Goal: Information Seeking & Learning: Find specific fact

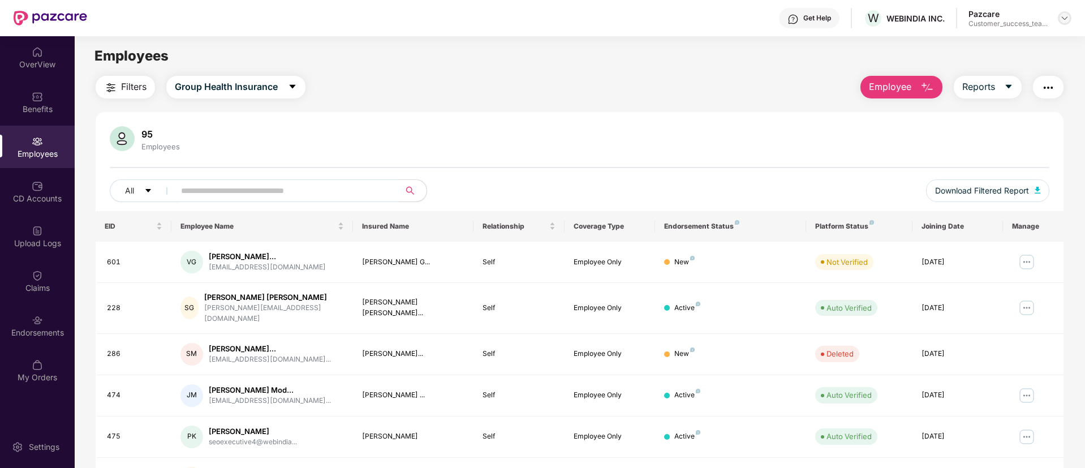
click at [1069, 19] on img at bounding box center [1064, 18] width 9 height 9
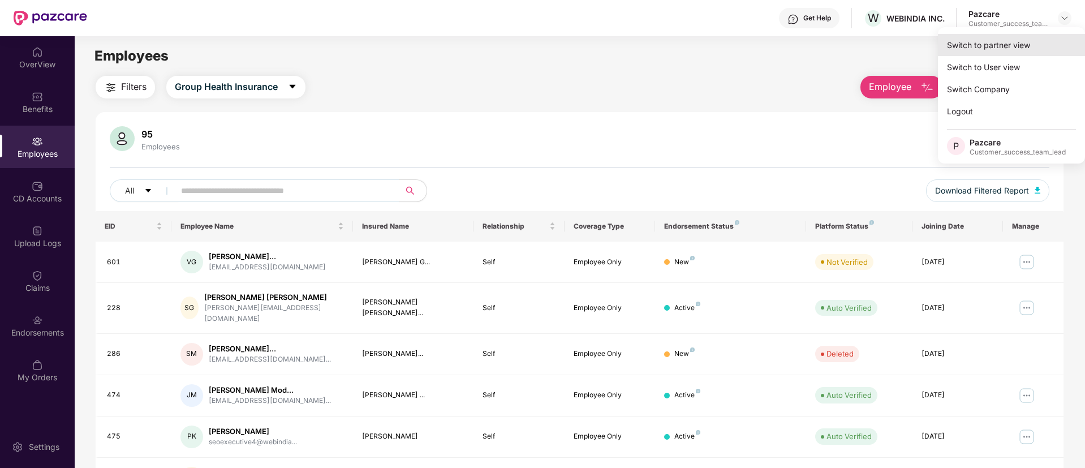
click at [1048, 36] on div "Switch to partner view" at bounding box center [1011, 45] width 147 height 22
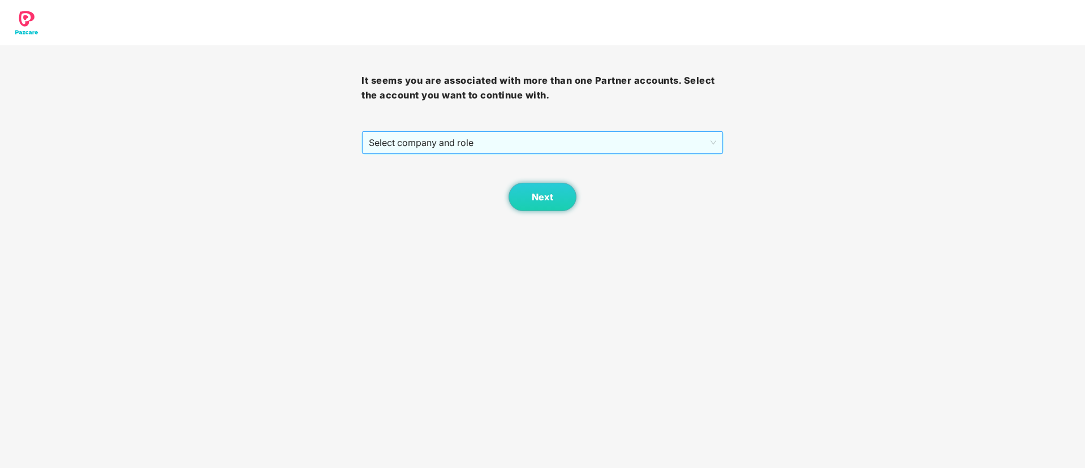
click at [541, 143] on span "Select company and role" at bounding box center [542, 143] width 347 height 22
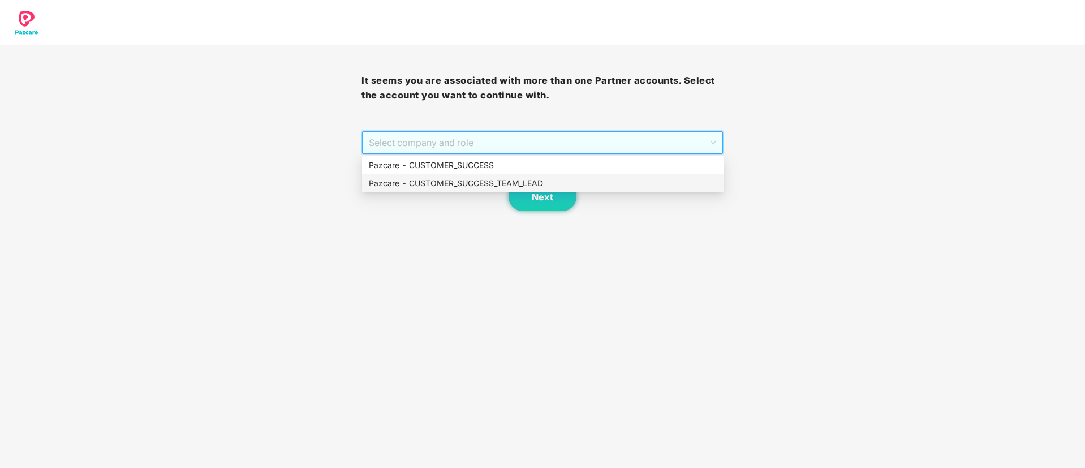
click at [478, 179] on div "Pazcare - CUSTOMER_SUCCESS_TEAM_LEAD" at bounding box center [543, 183] width 348 height 12
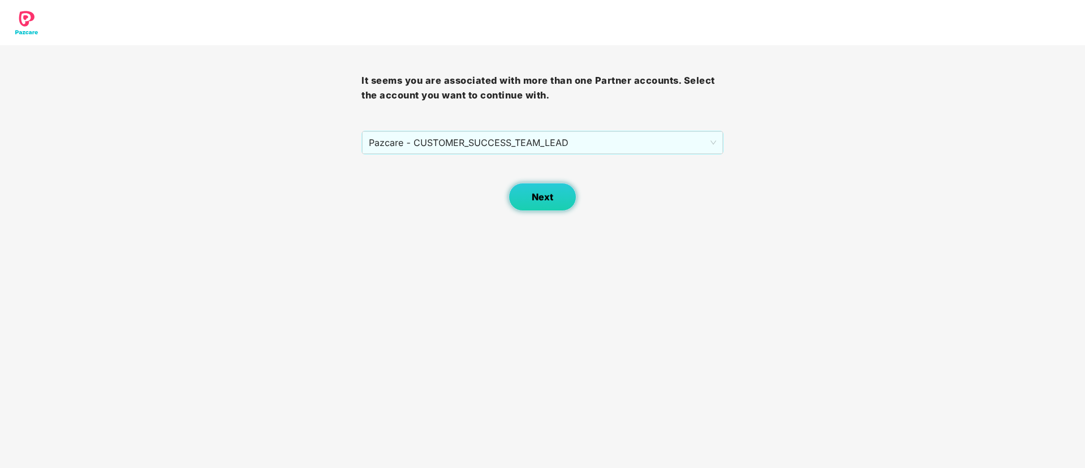
click at [555, 198] on button "Next" at bounding box center [543, 197] width 68 height 28
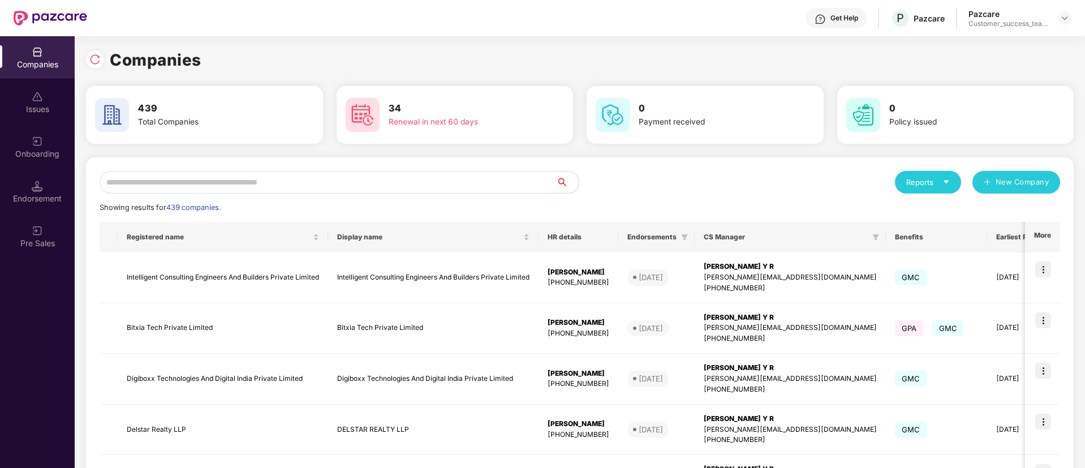
click at [371, 179] on input "text" at bounding box center [328, 182] width 457 height 23
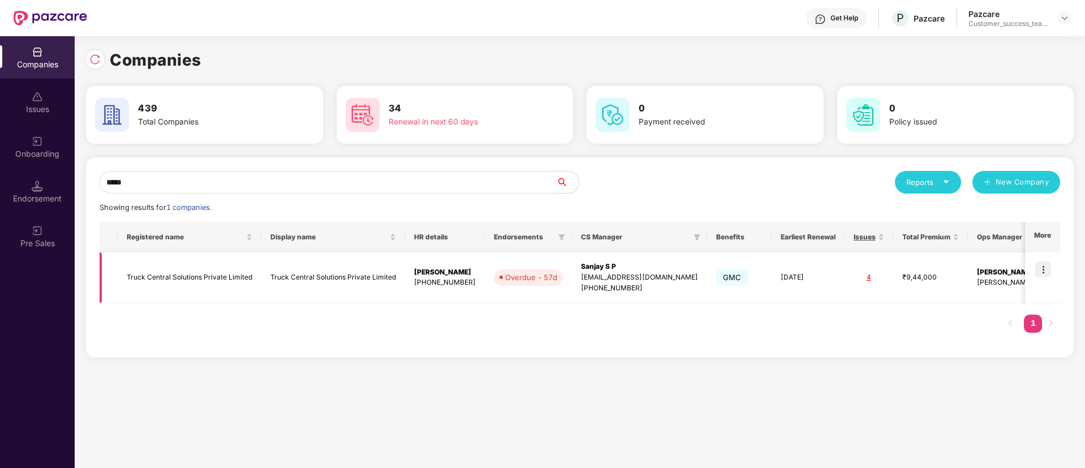
type input "*****"
click at [1042, 266] on img at bounding box center [1043, 269] width 16 height 16
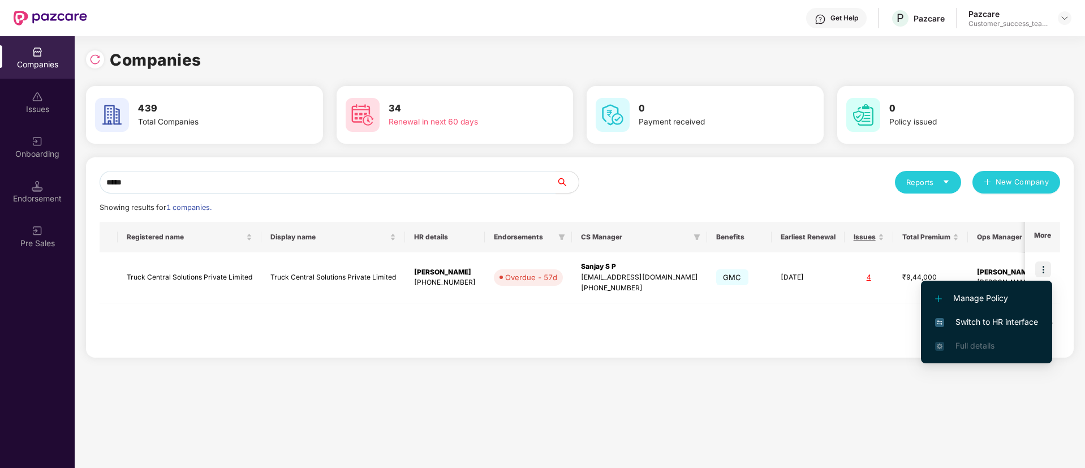
click at [1036, 326] on span "Switch to HR interface" at bounding box center [986, 322] width 103 height 12
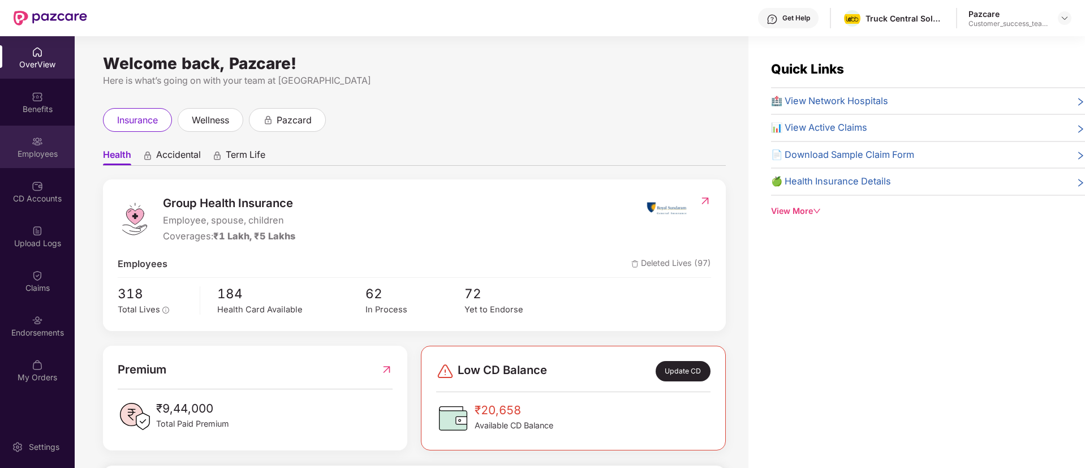
click at [44, 145] on div "Employees" at bounding box center [37, 147] width 75 height 42
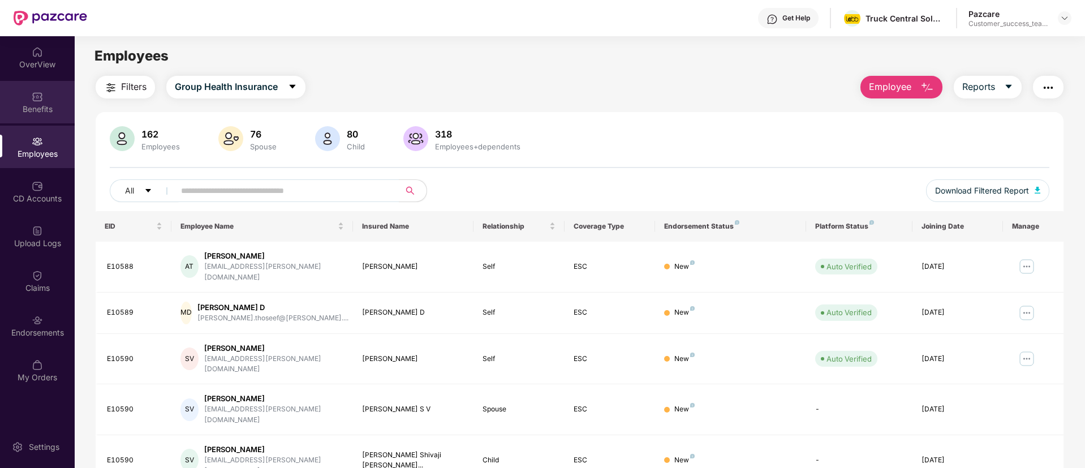
click at [51, 105] on div "Benefits" at bounding box center [37, 109] width 75 height 11
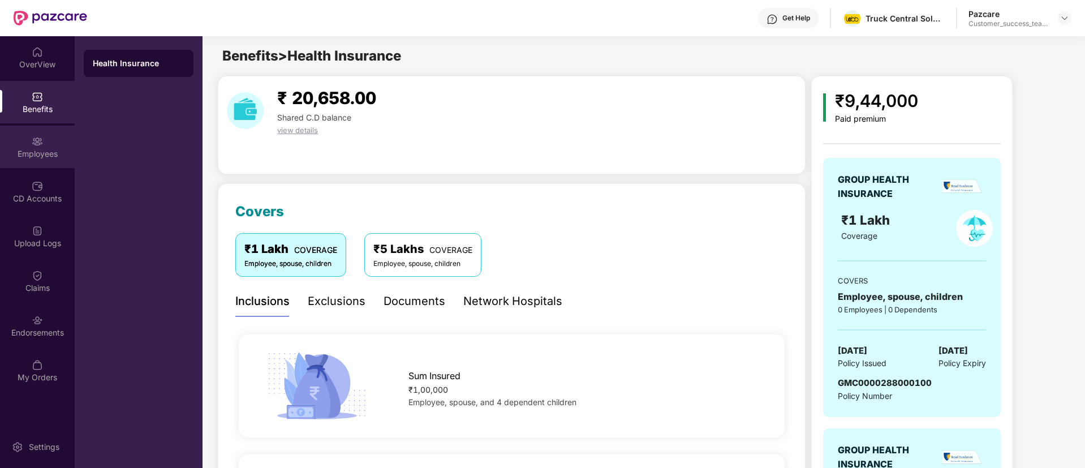
click at [49, 156] on div "Employees" at bounding box center [37, 153] width 75 height 11
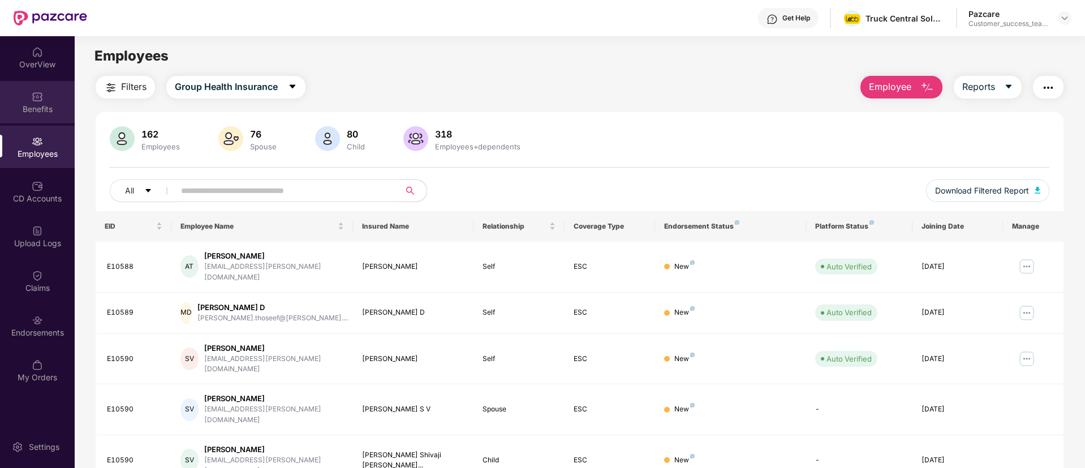
click at [32, 101] on img at bounding box center [37, 96] width 11 height 11
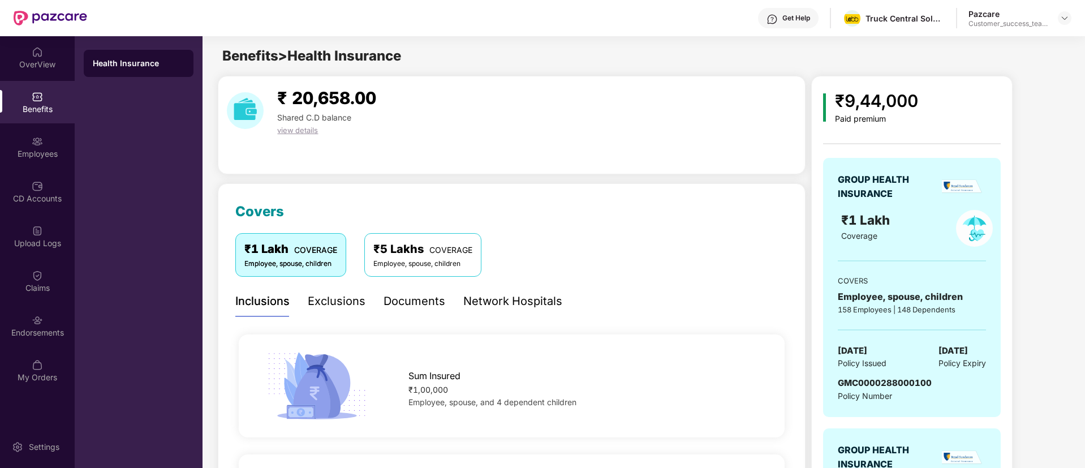
click at [516, 303] on div "Network Hospitals" at bounding box center [512, 302] width 99 height 18
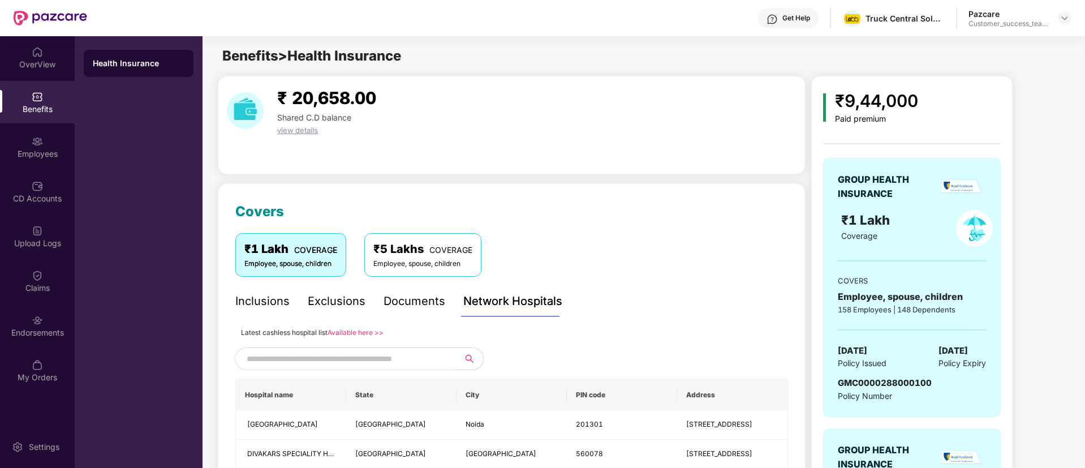
click at [359, 334] on link "Available here >>" at bounding box center [356, 332] width 56 height 8
click at [49, 153] on div "Employees" at bounding box center [37, 153] width 75 height 11
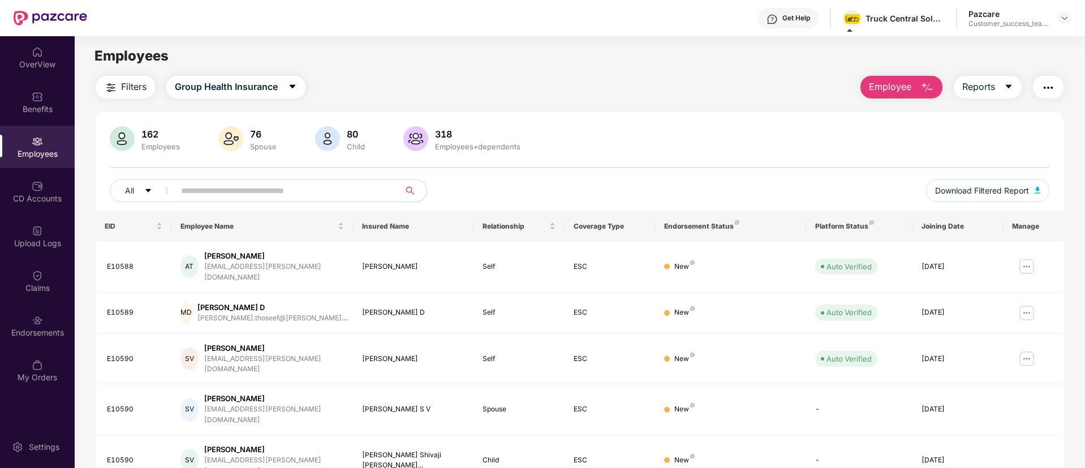
click at [339, 190] on input "text" at bounding box center [282, 190] width 203 height 17
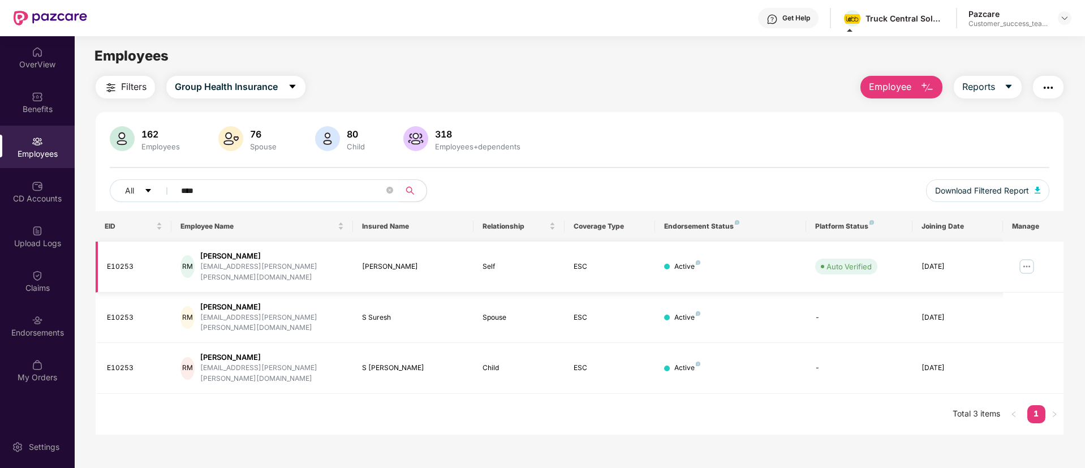
type input "****"
click at [1025, 262] on img at bounding box center [1027, 266] width 18 height 18
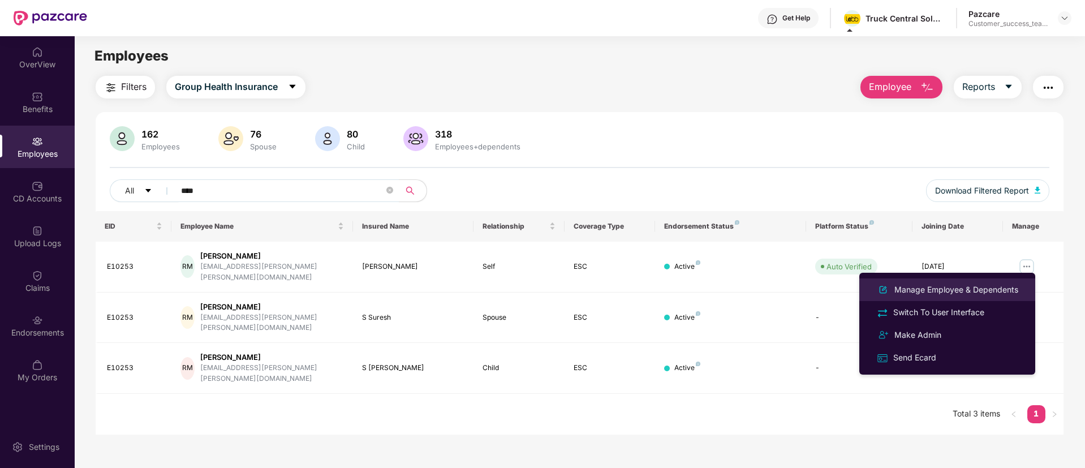
click at [981, 292] on div "Manage Employee & Dependents" at bounding box center [956, 289] width 128 height 12
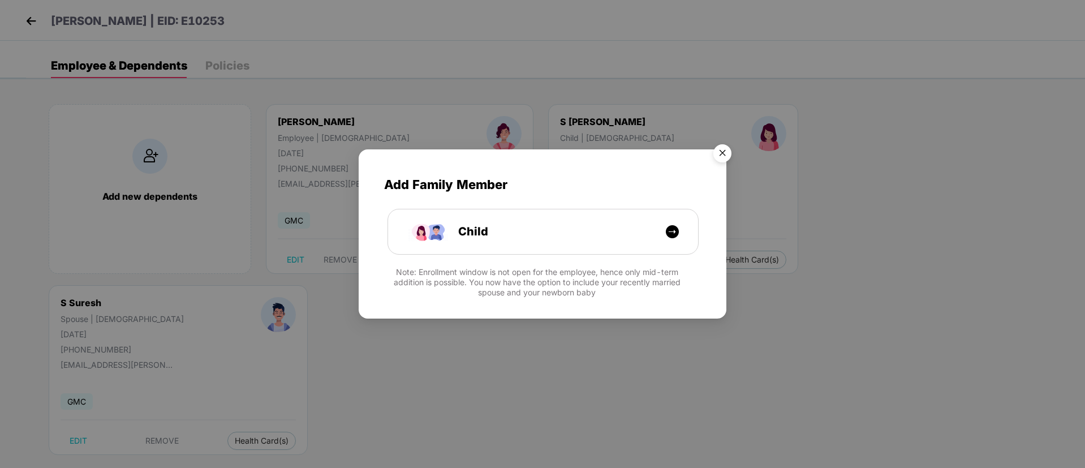
click at [724, 153] on img "Close" at bounding box center [723, 155] width 32 height 32
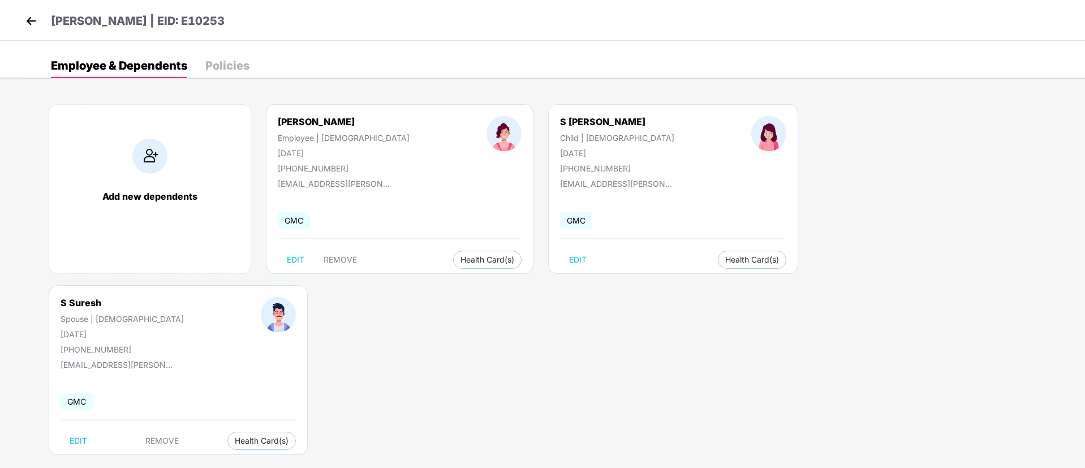
click at [33, 22] on img at bounding box center [31, 20] width 17 height 17
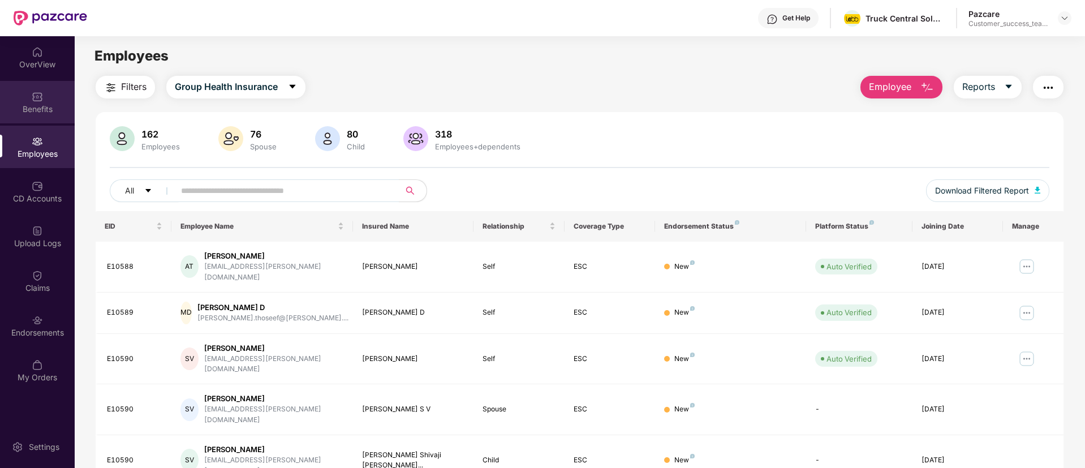
click at [38, 115] on div "Benefits" at bounding box center [37, 102] width 75 height 42
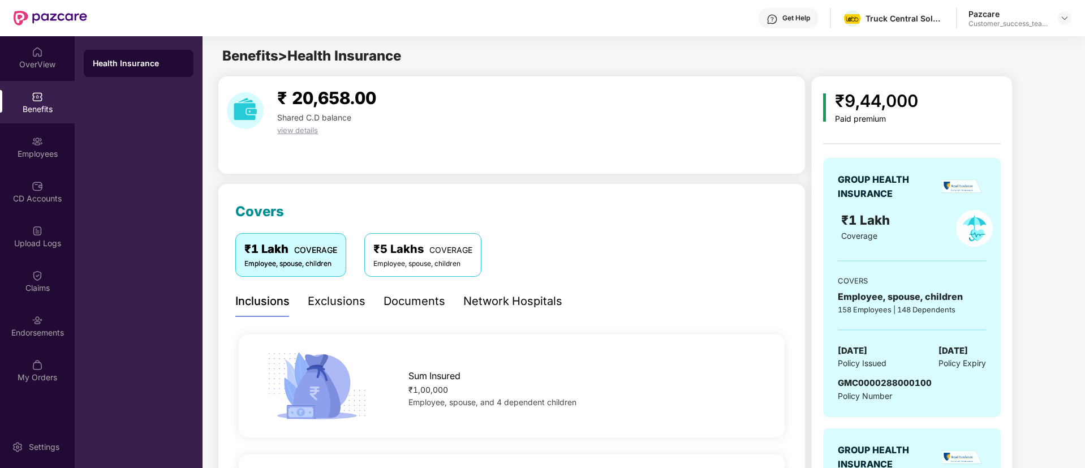
click at [398, 306] on div "Documents" at bounding box center [415, 302] width 62 height 18
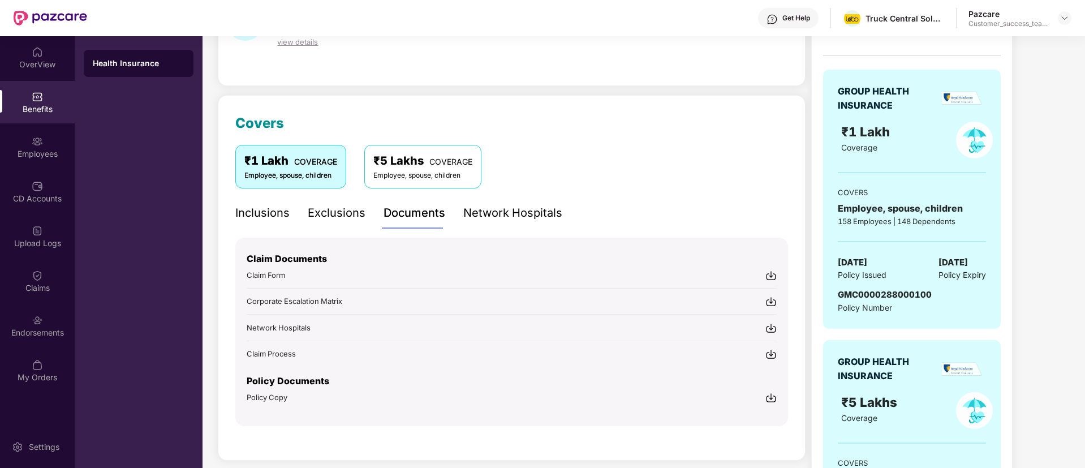
scroll to position [170, 0]
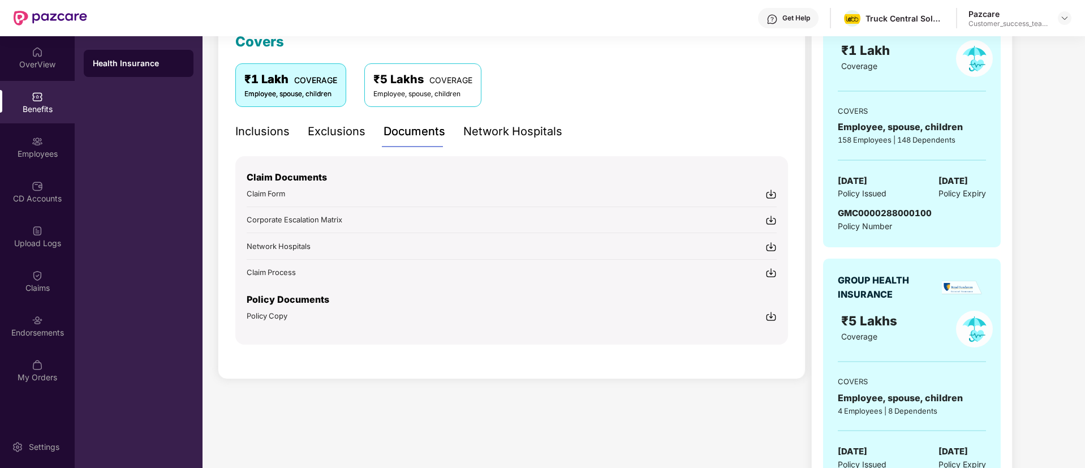
click at [294, 273] on span "Claim Process" at bounding box center [271, 272] width 49 height 9
click at [1068, 18] on img at bounding box center [1064, 18] width 9 height 9
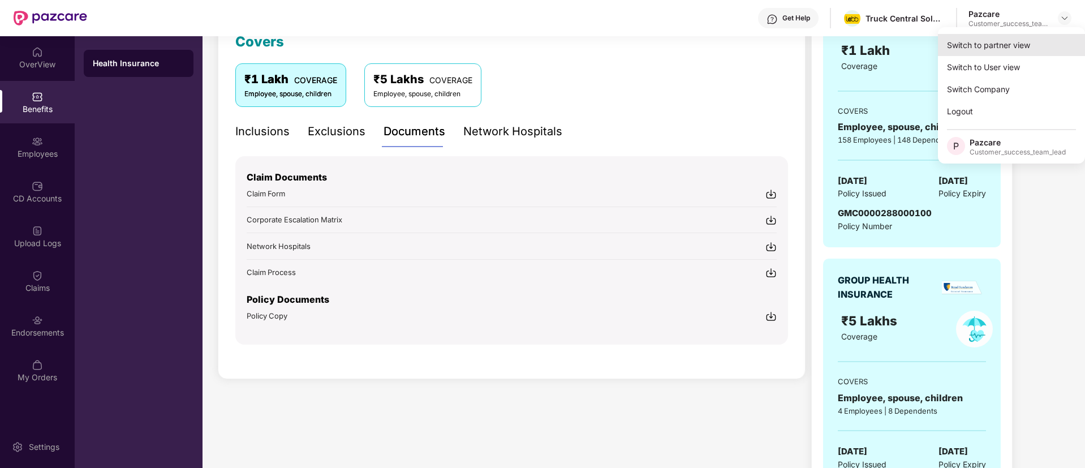
click at [1022, 45] on div "Switch to partner view" at bounding box center [1011, 45] width 147 height 22
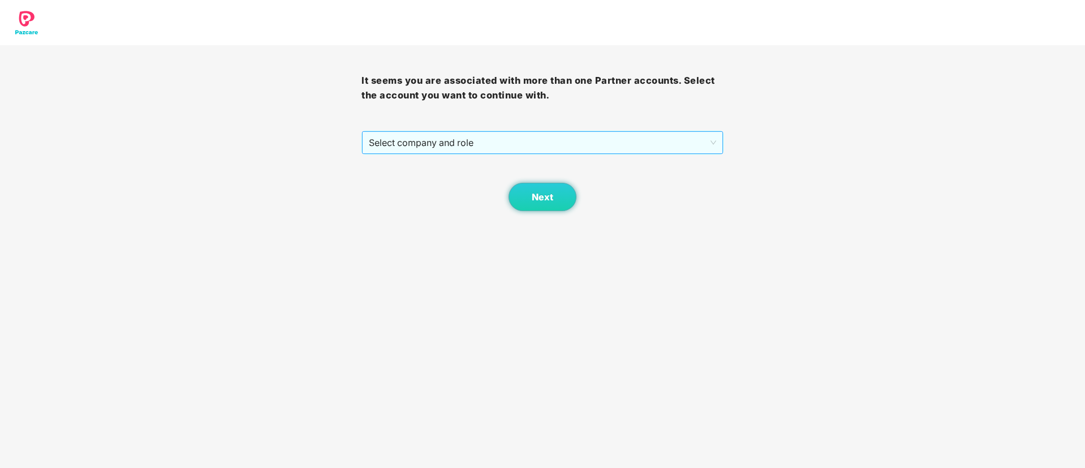
click at [627, 138] on span "Select company and role" at bounding box center [542, 143] width 347 height 22
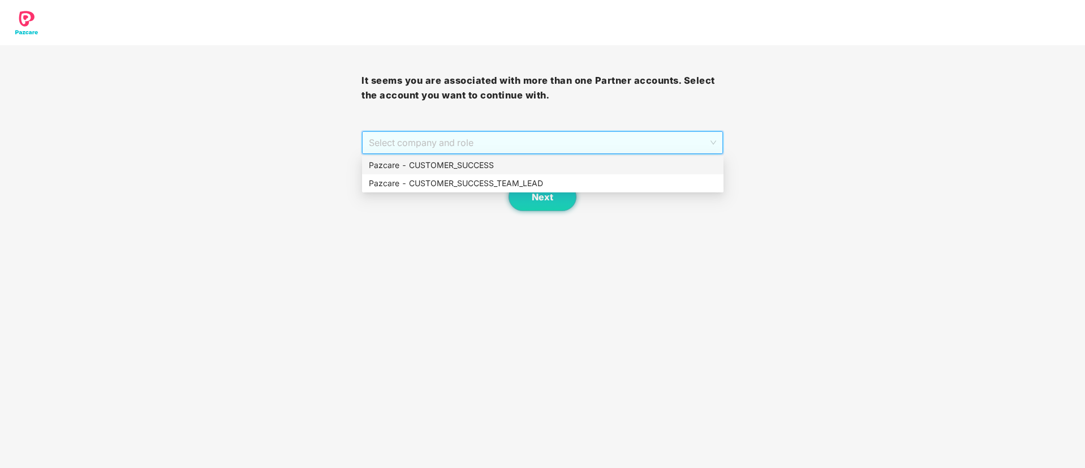
click at [487, 166] on div "Pazcare - CUSTOMER_SUCCESS" at bounding box center [543, 165] width 348 height 12
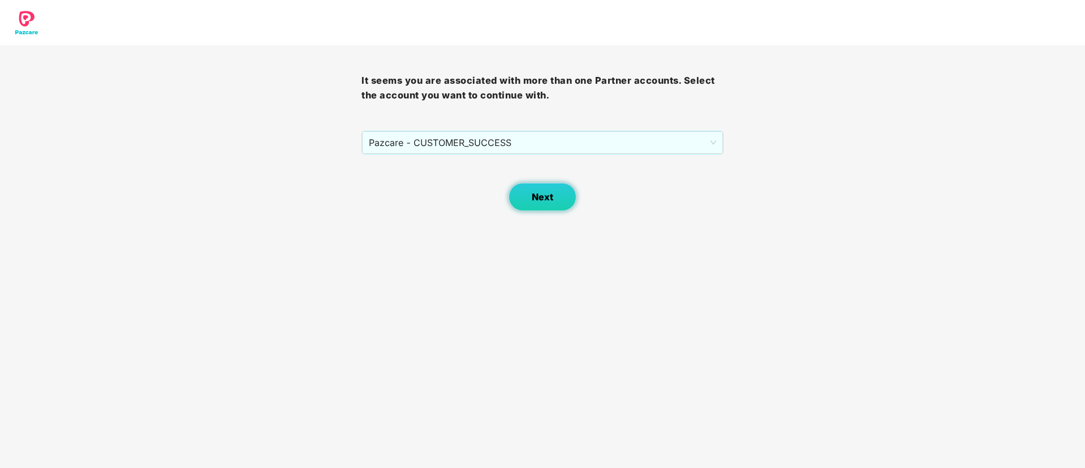
click at [523, 189] on button "Next" at bounding box center [543, 197] width 68 height 28
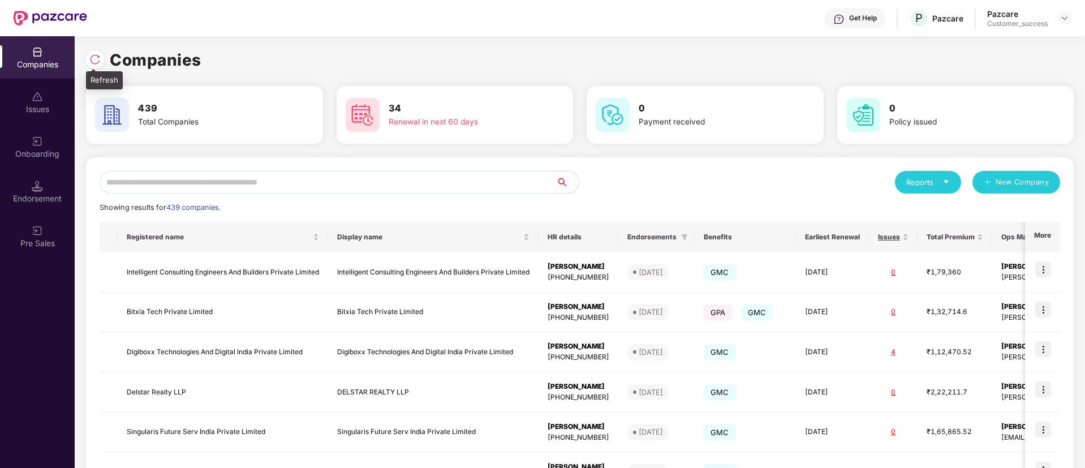
click at [97, 58] on img at bounding box center [94, 59] width 11 height 11
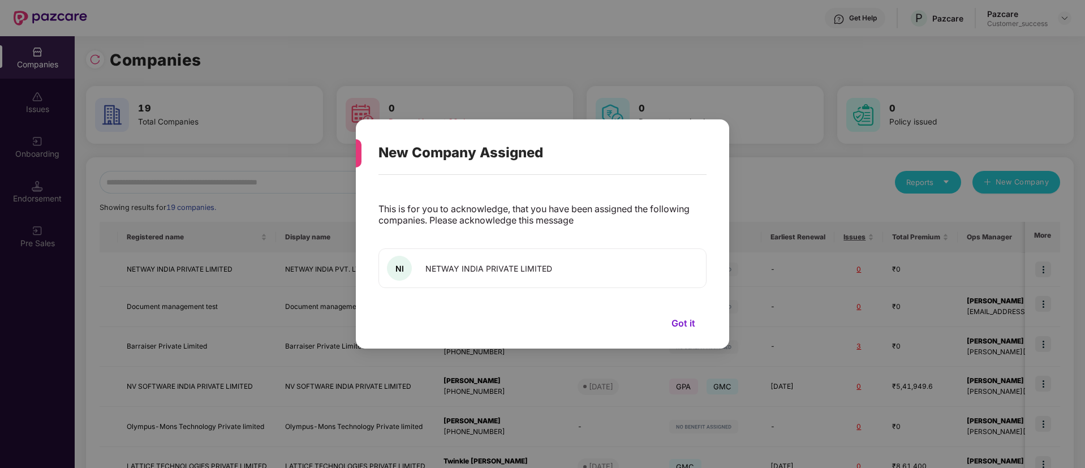
click at [686, 313] on div "This is for you to acknowledge, that you have been assigned the following compa…" at bounding box center [543, 255] width 328 height 151
click at [682, 325] on button "Got it" at bounding box center [683, 323] width 46 height 17
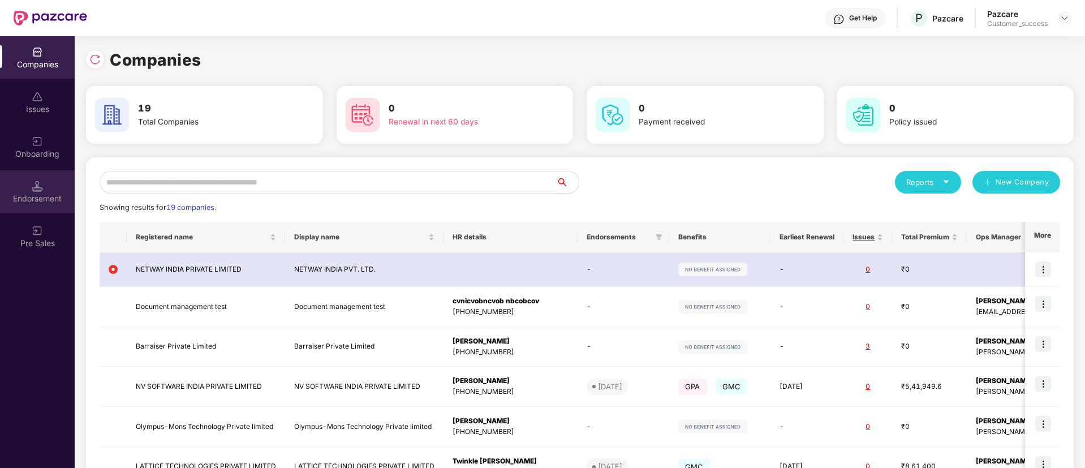
click at [41, 195] on div "Endorsement" at bounding box center [37, 198] width 75 height 11
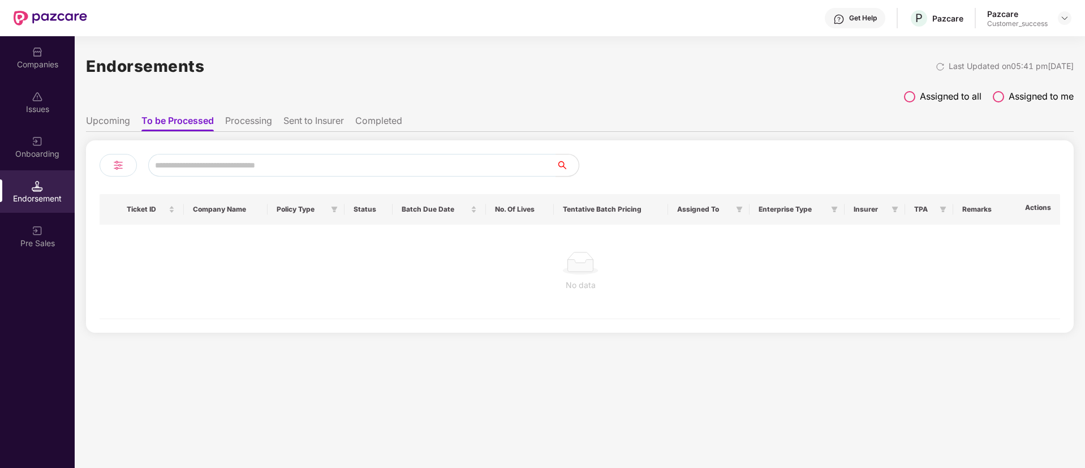
click at [906, 101] on span at bounding box center [909, 96] width 11 height 11
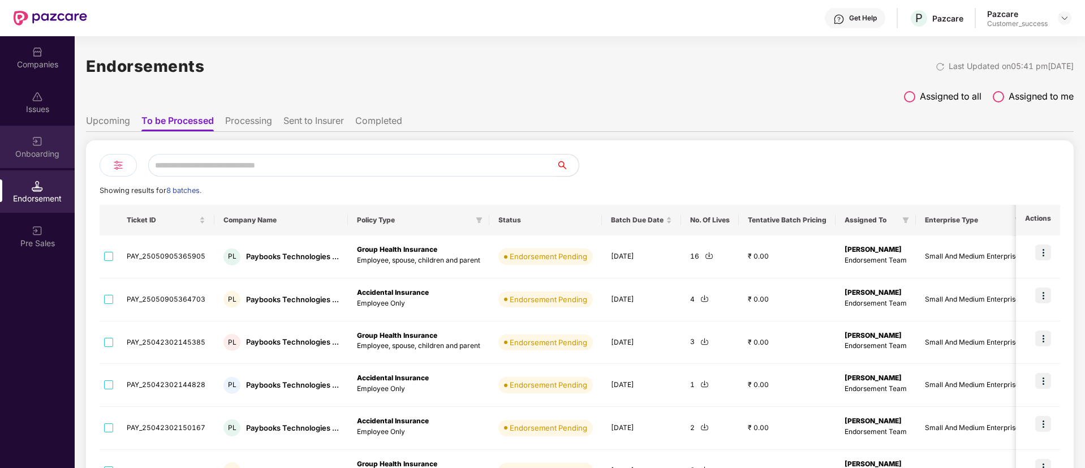
click at [48, 152] on div "Onboarding" at bounding box center [37, 153] width 75 height 11
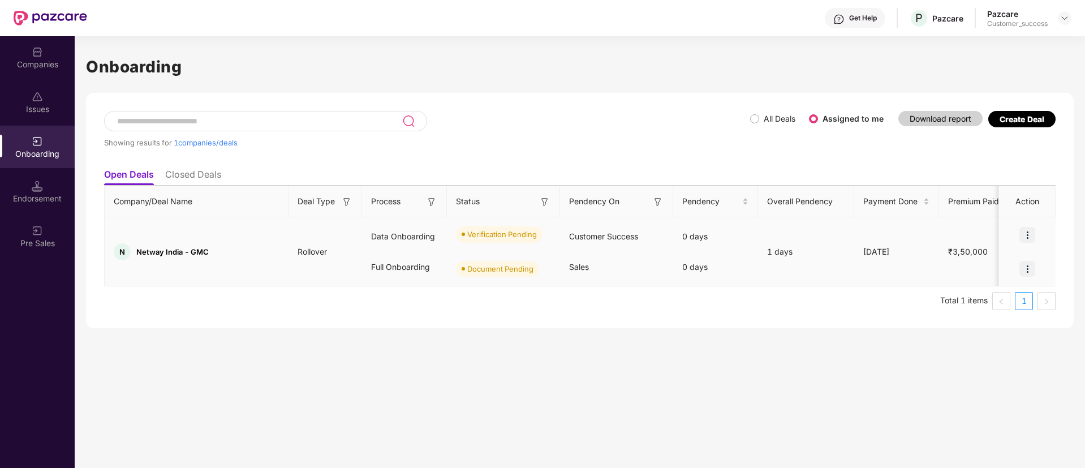
click at [1026, 228] on img at bounding box center [1028, 235] width 16 height 16
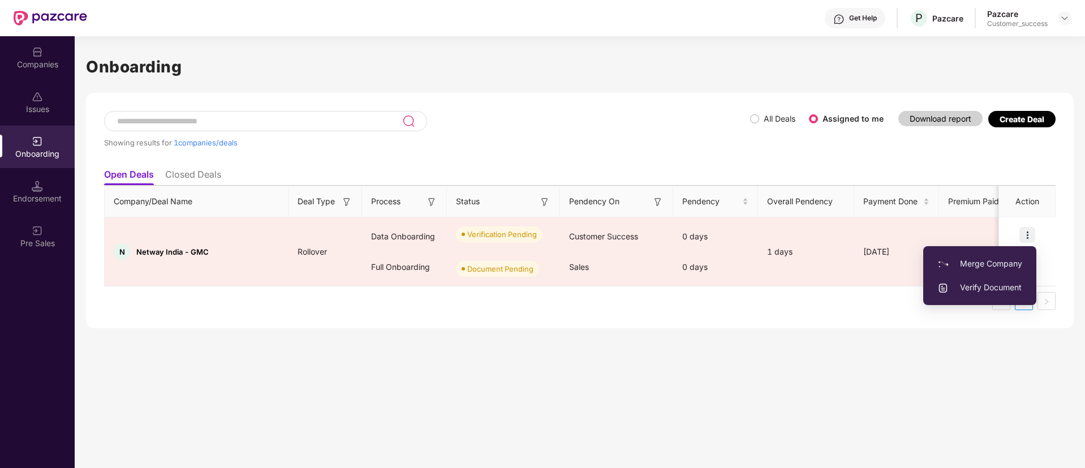
click at [660, 128] on div "Showing results for 1 companies/deals" at bounding box center [427, 137] width 646 height 52
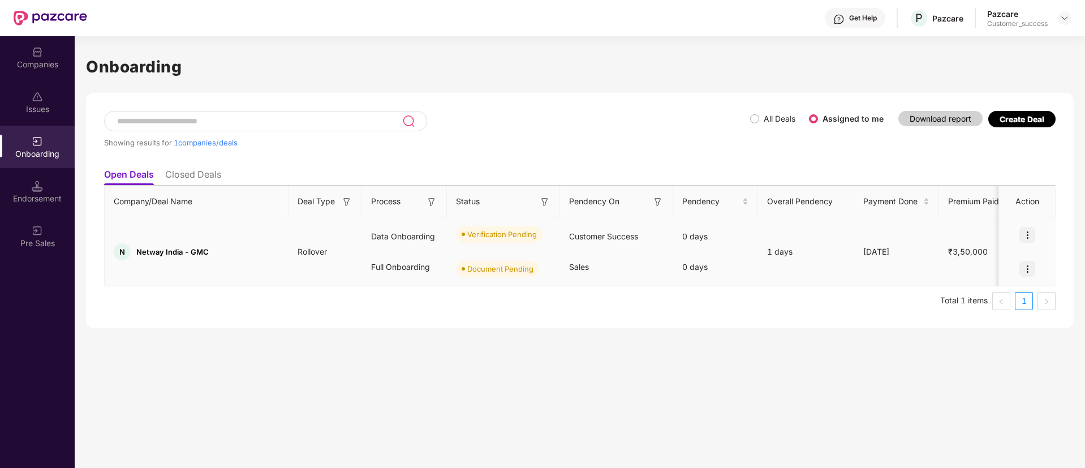
click at [1029, 232] on img at bounding box center [1028, 235] width 16 height 16
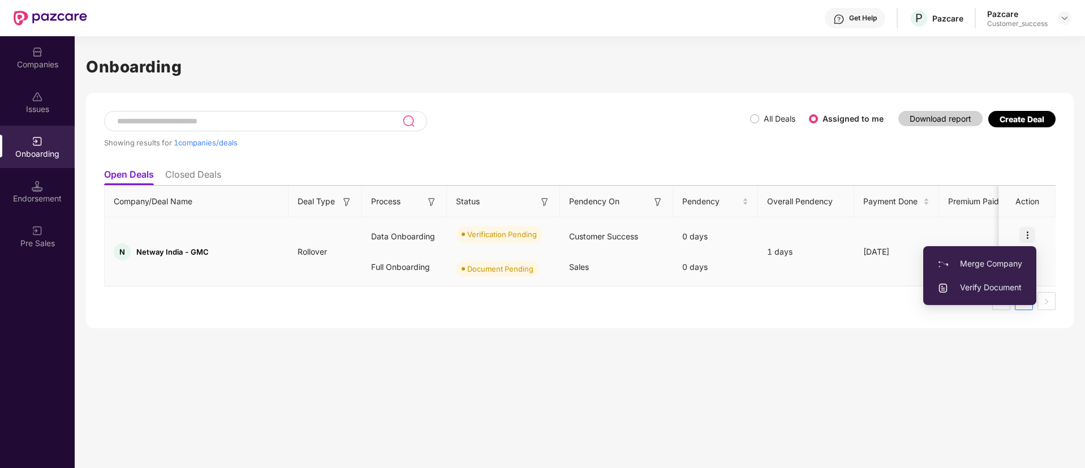
click at [1002, 290] on span "Verify Document" at bounding box center [980, 287] width 85 height 12
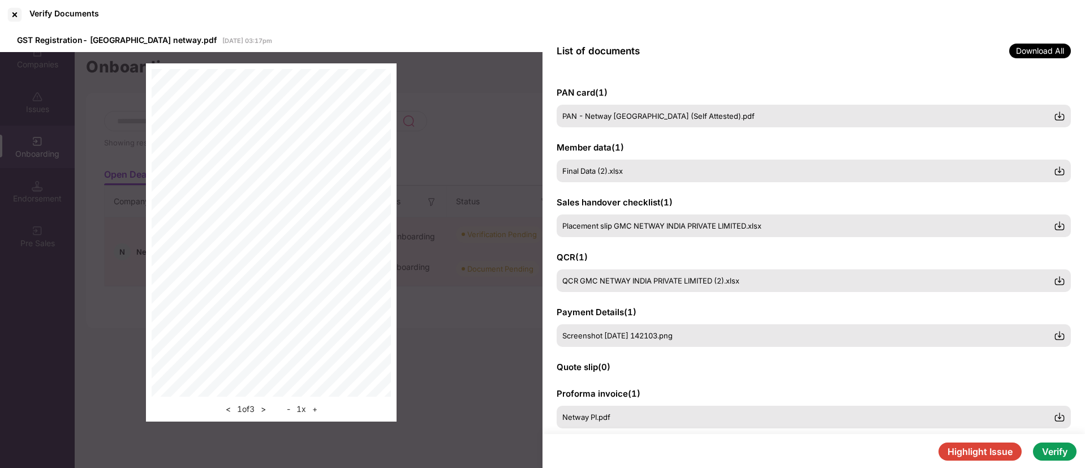
scroll to position [131, 0]
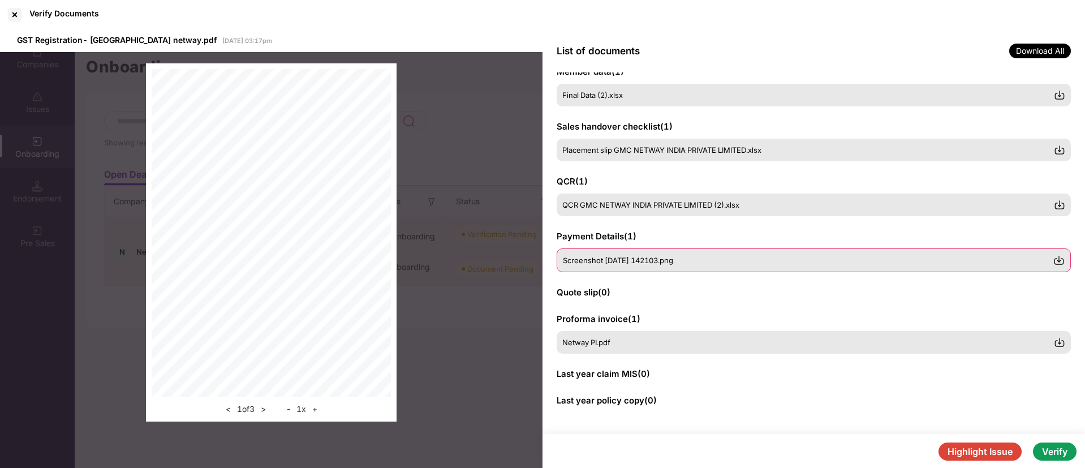
click at [661, 253] on div "Screenshot [DATE] 142103.png" at bounding box center [814, 260] width 514 height 24
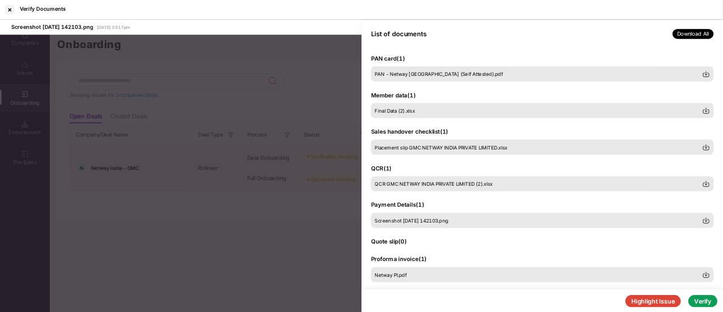
scroll to position [85, 0]
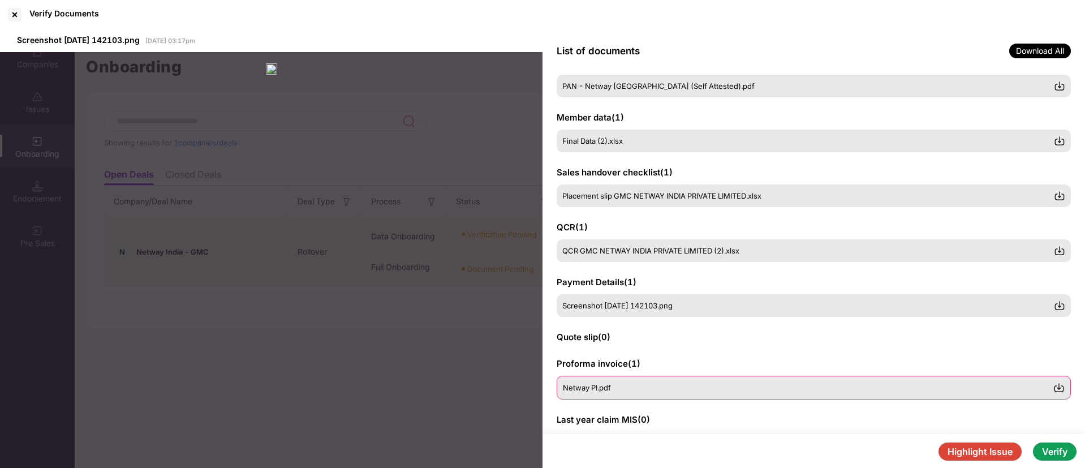
click at [656, 392] on div "Netway PI.pdf" at bounding box center [808, 387] width 491 height 9
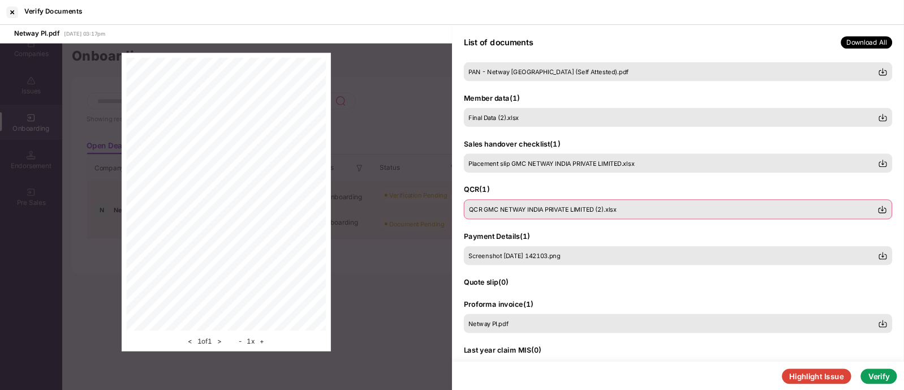
scroll to position [0, 0]
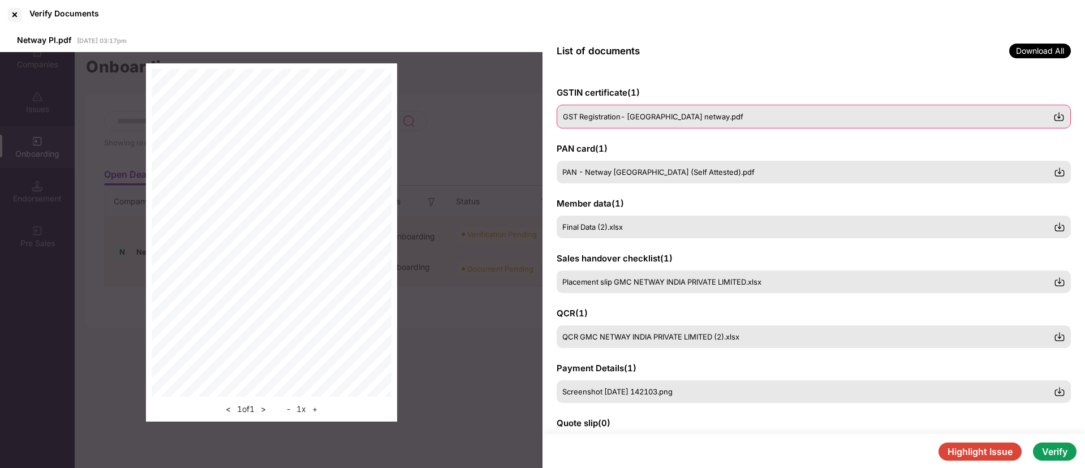
click at [648, 114] on span "GST Registration- [GEOGRAPHIC_DATA] netway.pdf" at bounding box center [653, 116] width 180 height 9
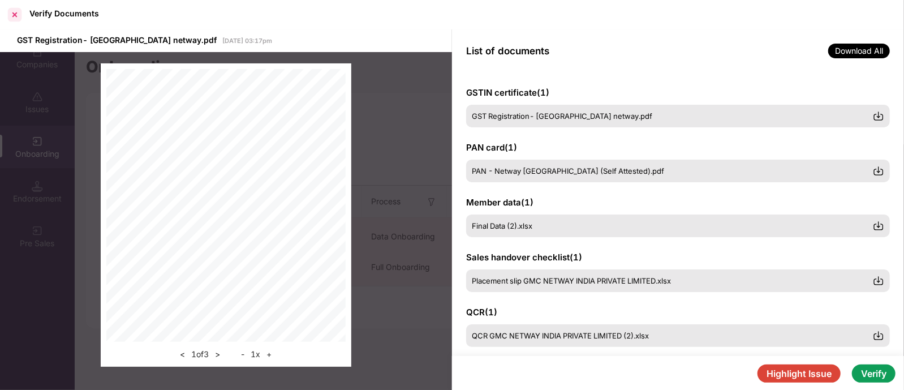
click at [14, 21] on div at bounding box center [15, 15] width 18 height 18
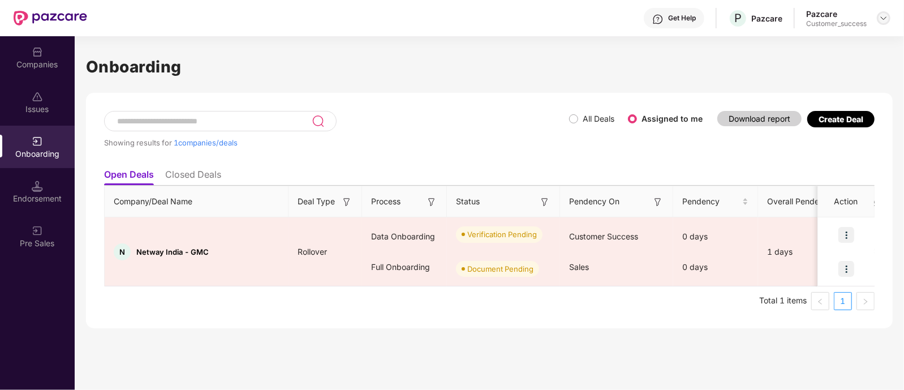
click at [884, 16] on img at bounding box center [883, 18] width 9 height 9
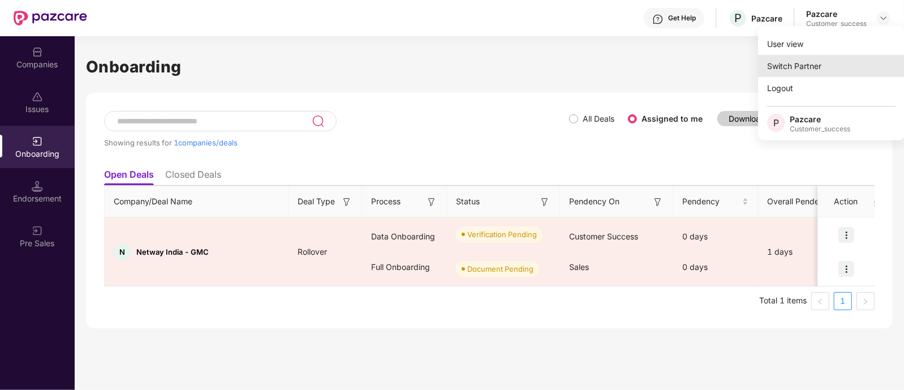
click at [842, 71] on div "Switch Partner" at bounding box center [831, 66] width 147 height 22
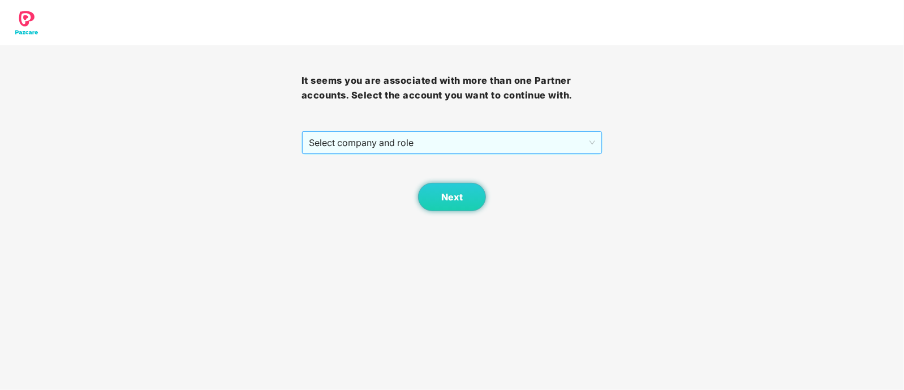
click at [371, 145] on span "Select company and role" at bounding box center [452, 143] width 287 height 22
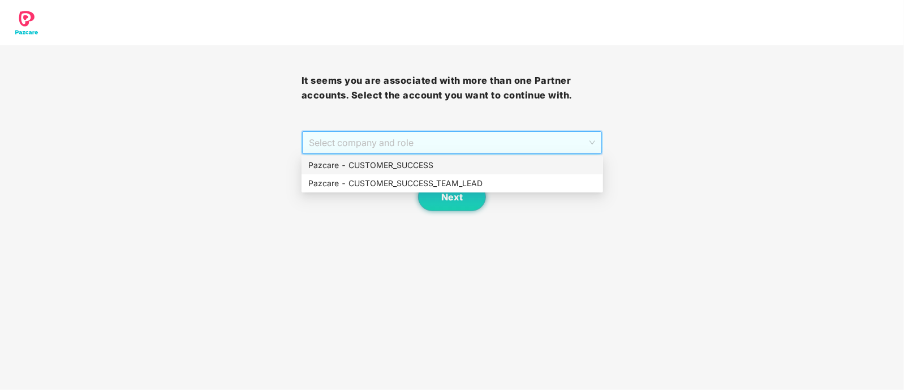
click at [371, 162] on div "Pazcare - CUSTOMER_SUCCESS" at bounding box center [452, 165] width 288 height 12
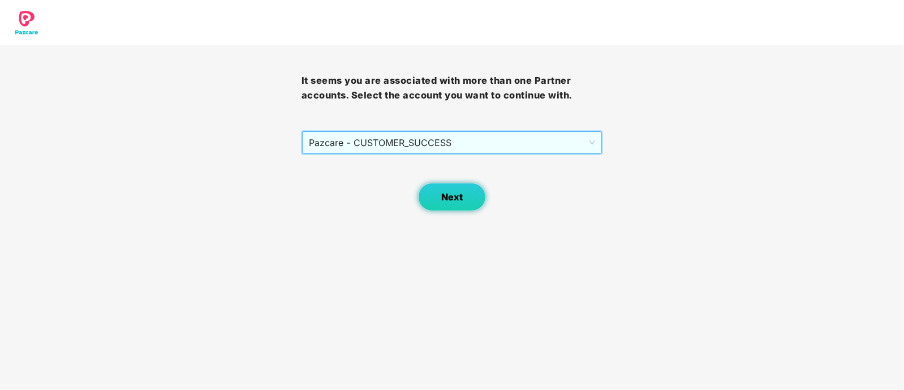
click at [462, 201] on span "Next" at bounding box center [452, 197] width 22 height 11
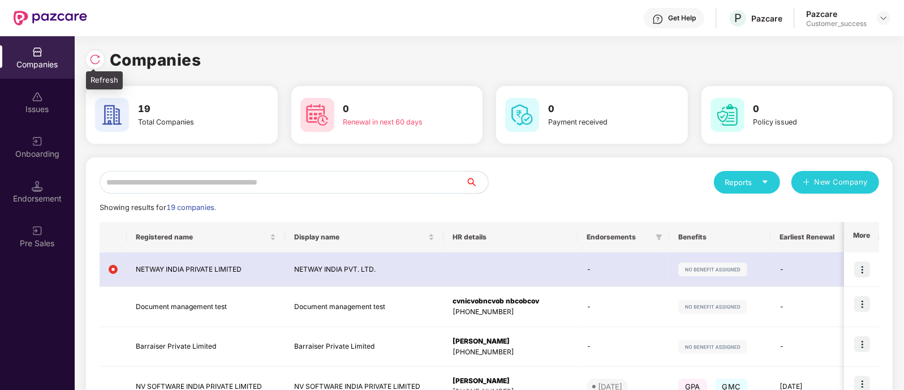
click at [100, 59] on img at bounding box center [94, 59] width 11 height 11
click at [265, 178] on input "text" at bounding box center [283, 182] width 366 height 23
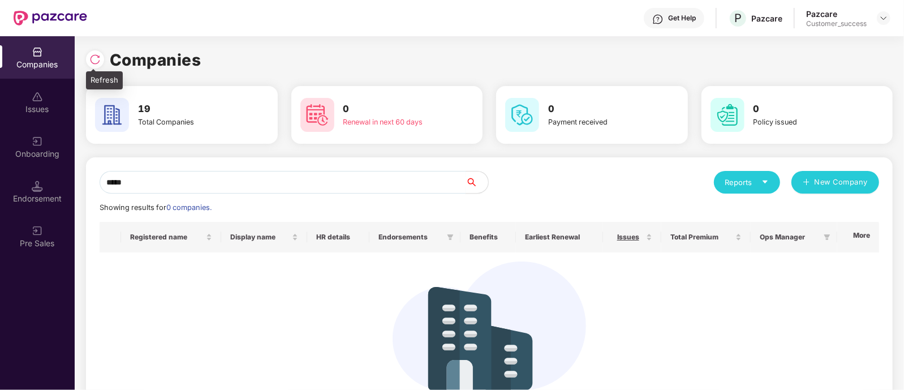
type input "*****"
click at [93, 55] on img at bounding box center [94, 59] width 11 height 11
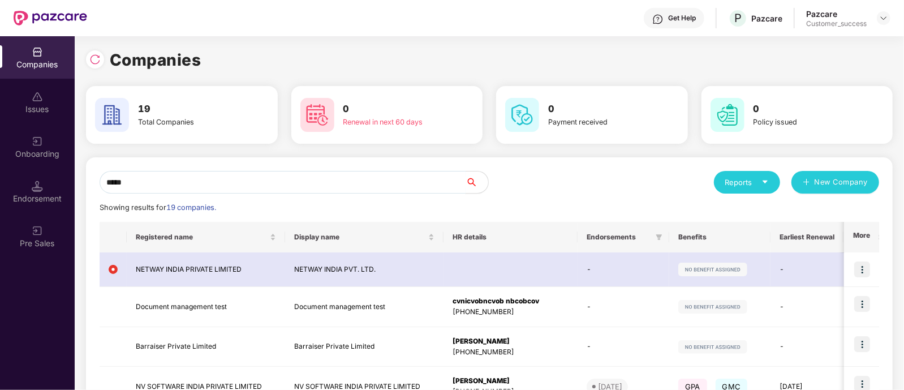
click at [158, 182] on input "*****" at bounding box center [283, 182] width 366 height 23
click at [880, 16] on img at bounding box center [883, 18] width 9 height 9
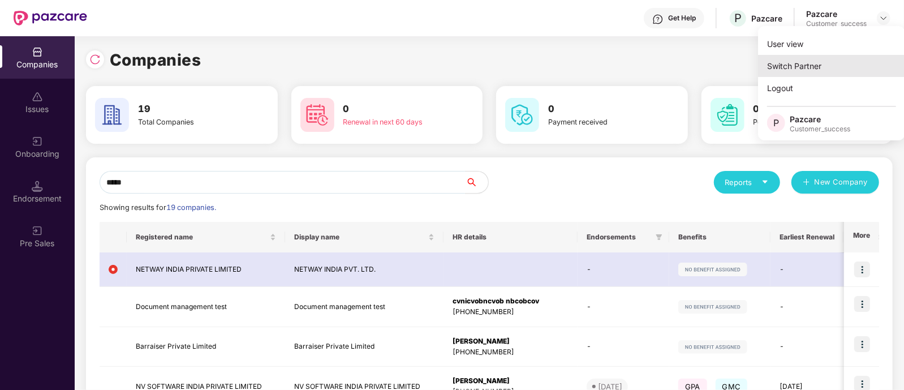
click at [848, 70] on div "Switch Partner" at bounding box center [831, 66] width 147 height 22
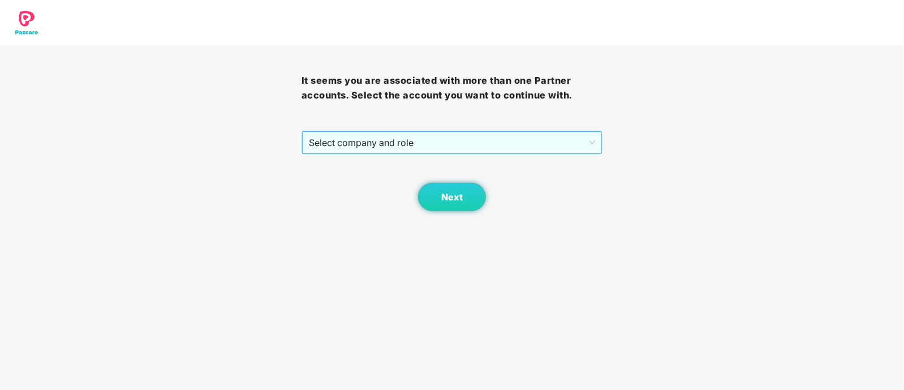
click at [409, 134] on span "Select company and role" at bounding box center [452, 143] width 287 height 22
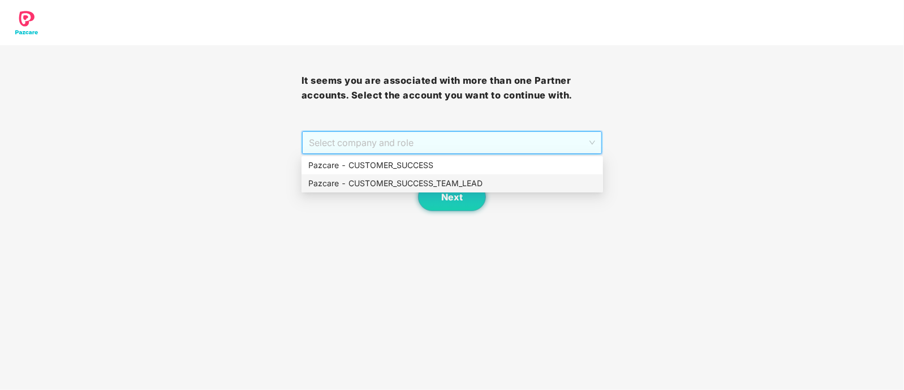
click at [417, 182] on div "Pazcare - CUSTOMER_SUCCESS_TEAM_LEAD" at bounding box center [452, 183] width 288 height 12
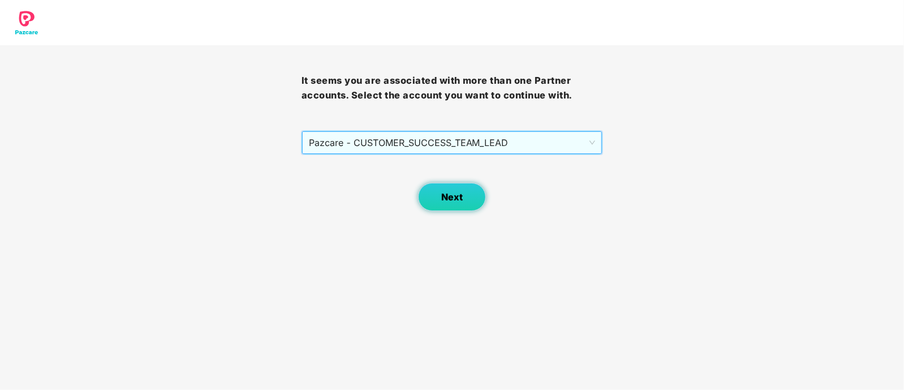
click at [458, 190] on button "Next" at bounding box center [452, 197] width 68 height 28
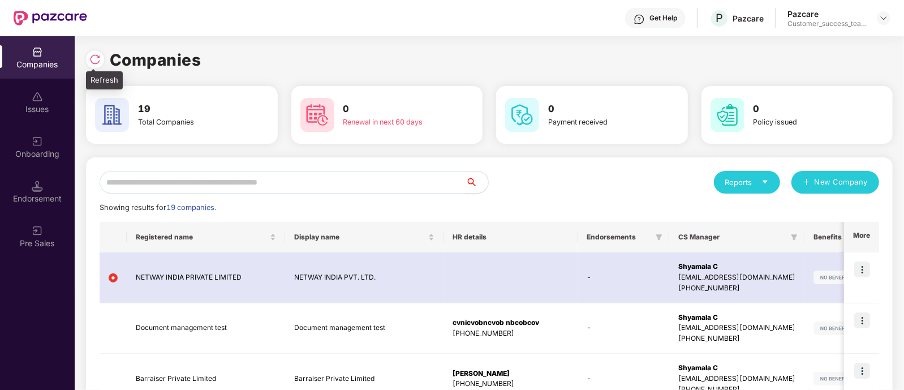
click at [100, 55] on img at bounding box center [94, 59] width 11 height 11
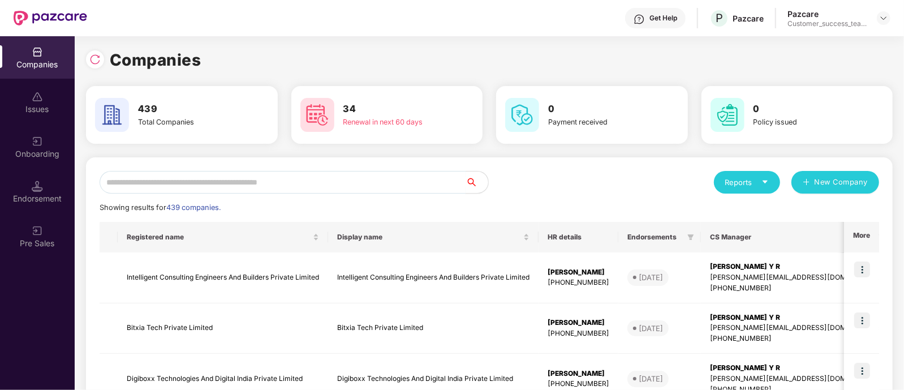
click at [208, 176] on input "text" at bounding box center [283, 182] width 366 height 23
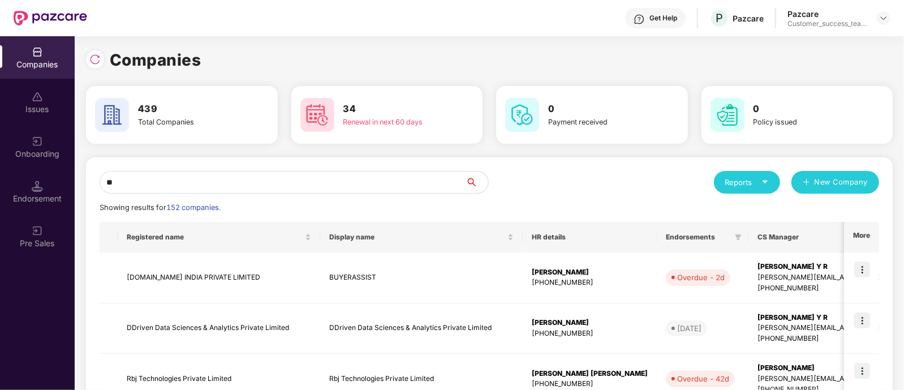
type input "*"
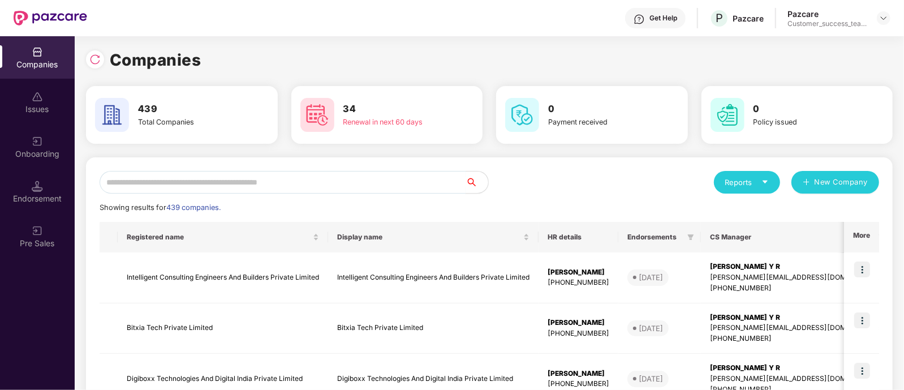
click at [151, 181] on input "text" at bounding box center [283, 182] width 366 height 23
type input "*"
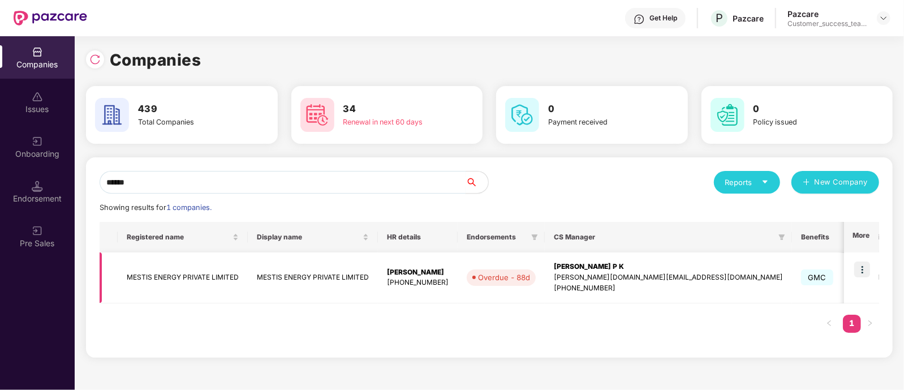
type input "******"
click at [863, 272] on img at bounding box center [862, 269] width 16 height 16
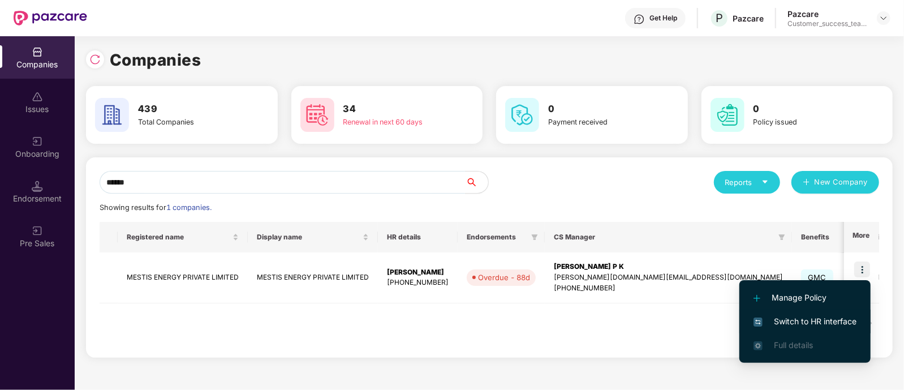
click at [835, 322] on span "Switch to HR interface" at bounding box center [805, 321] width 103 height 12
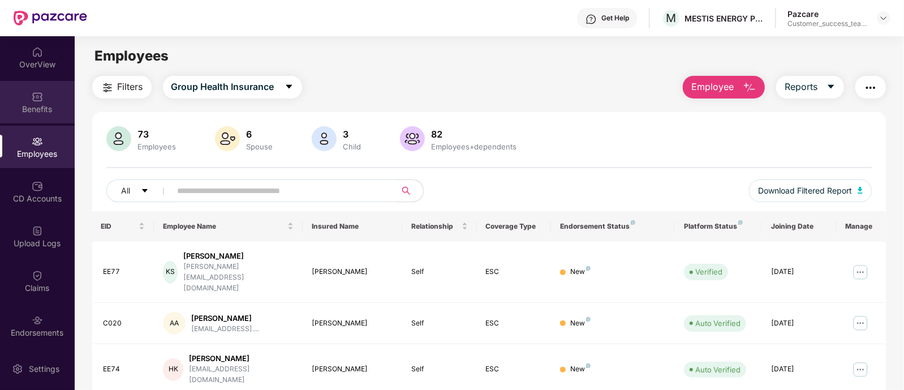
click at [36, 100] on img at bounding box center [37, 96] width 11 height 11
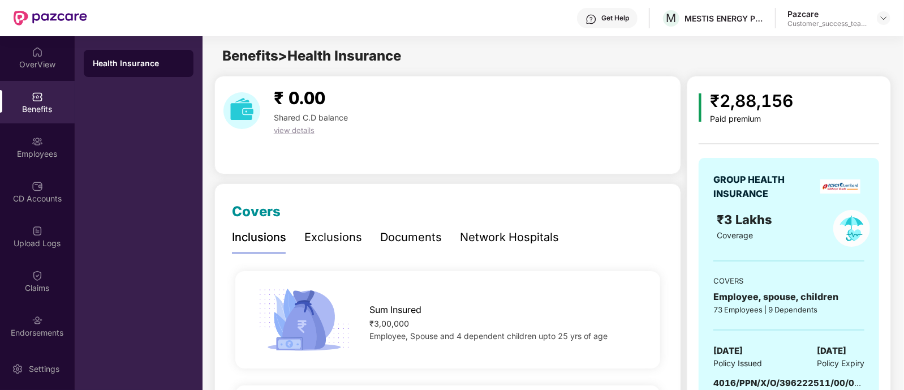
scroll to position [70, 0]
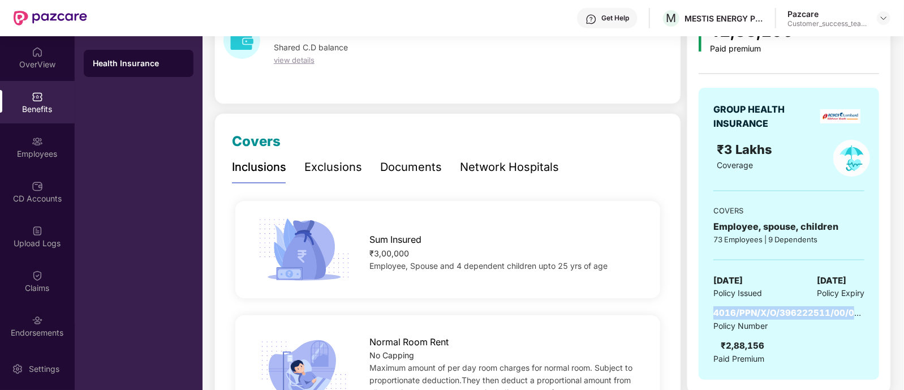
drag, startPoint x: 863, startPoint y: 313, endPoint x: 710, endPoint y: 315, distance: 153.4
click at [710, 315] on div "GROUP HEALTH INSURANCE ₹3 Lakhs Coverage COVERS Employee, spouse, children 73 E…" at bounding box center [789, 234] width 180 height 292
copy span "4016/PPN/X/O/396222511/00/000"
click at [599, 292] on div "Sum Insured ₹3,00,000 Employee, Spouse and 4 dependent children upto 25 yrs of …" at bounding box center [447, 249] width 425 height 97
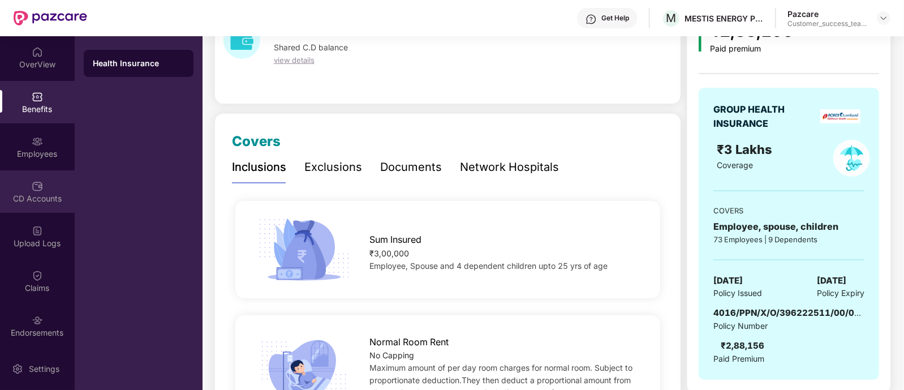
click at [58, 195] on div "CD Accounts" at bounding box center [37, 198] width 75 height 11
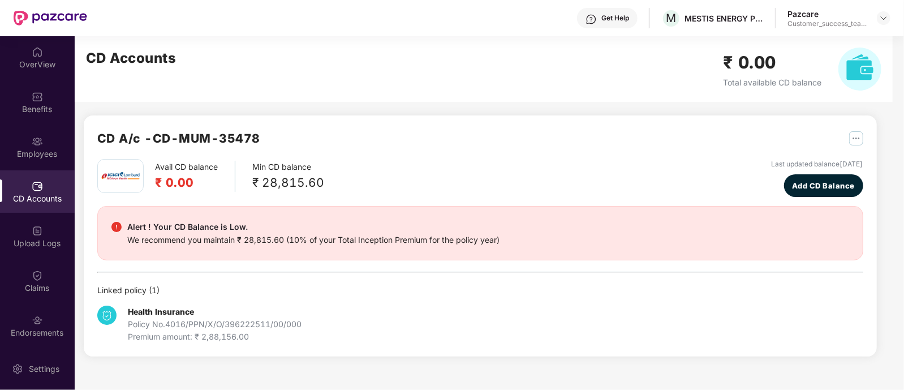
scroll to position [0, 0]
drag, startPoint x: 160, startPoint y: 138, endPoint x: 269, endPoint y: 135, distance: 109.3
click at [269, 135] on div "CD A/c - CD-MUM-35478" at bounding box center [480, 144] width 766 height 30
copy h2 "CD-MUM-35478"
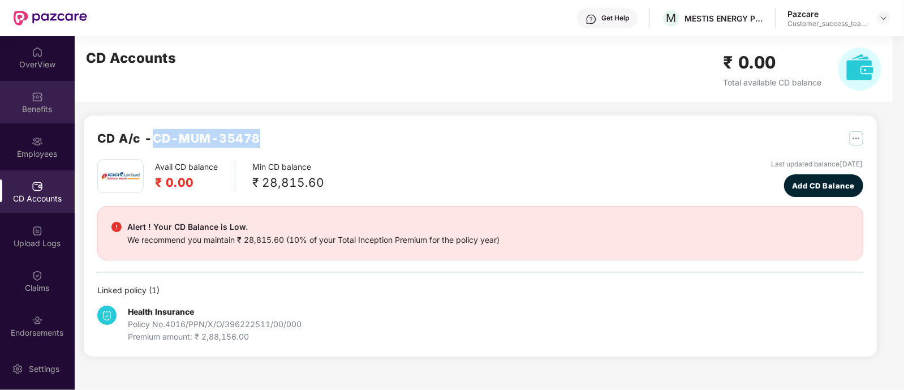
click at [29, 121] on div "Benefits" at bounding box center [37, 102] width 75 height 42
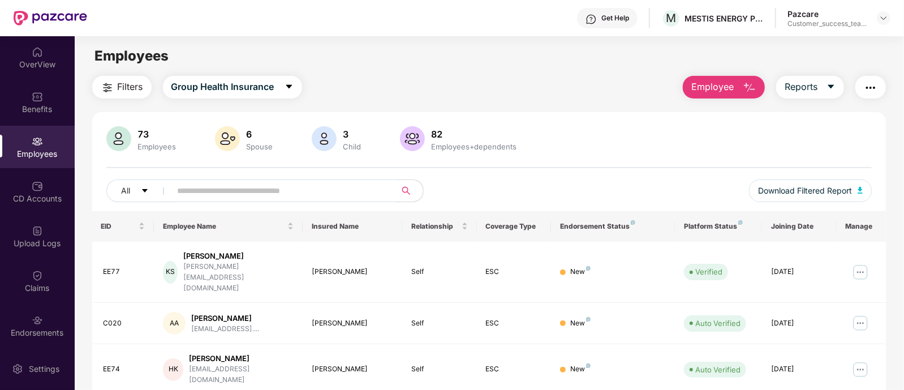
click at [35, 106] on div "Benefits" at bounding box center [37, 109] width 75 height 11
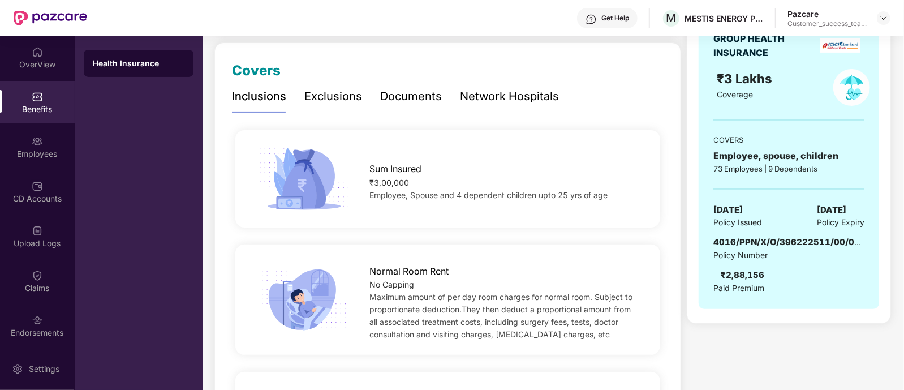
scroll to position [141, 0]
drag, startPoint x: 867, startPoint y: 238, endPoint x: 712, endPoint y: 240, distance: 154.5
click at [712, 240] on div "GROUP HEALTH INSURANCE ₹3 Lakhs Coverage COVERS Employee, spouse, children 73 E…" at bounding box center [789, 163] width 180 height 292
copy span "4016/PPN/X/O/396222511/00/000"
click at [57, 194] on div "CD Accounts" at bounding box center [37, 198] width 75 height 11
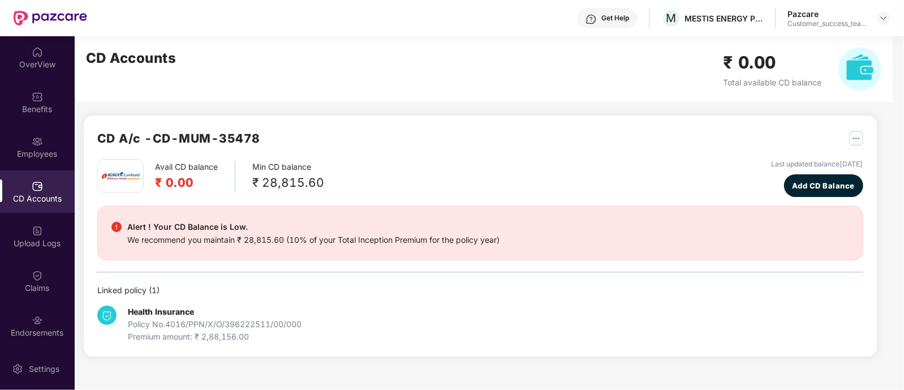
scroll to position [0, 0]
drag, startPoint x: 154, startPoint y: 137, endPoint x: 285, endPoint y: 134, distance: 131.3
click at [285, 134] on div "CD A/c - CD-MUM-35478" at bounding box center [480, 144] width 766 height 30
copy h2 "CD-MUM-35478"
